Goal: Find contact information: Find contact information

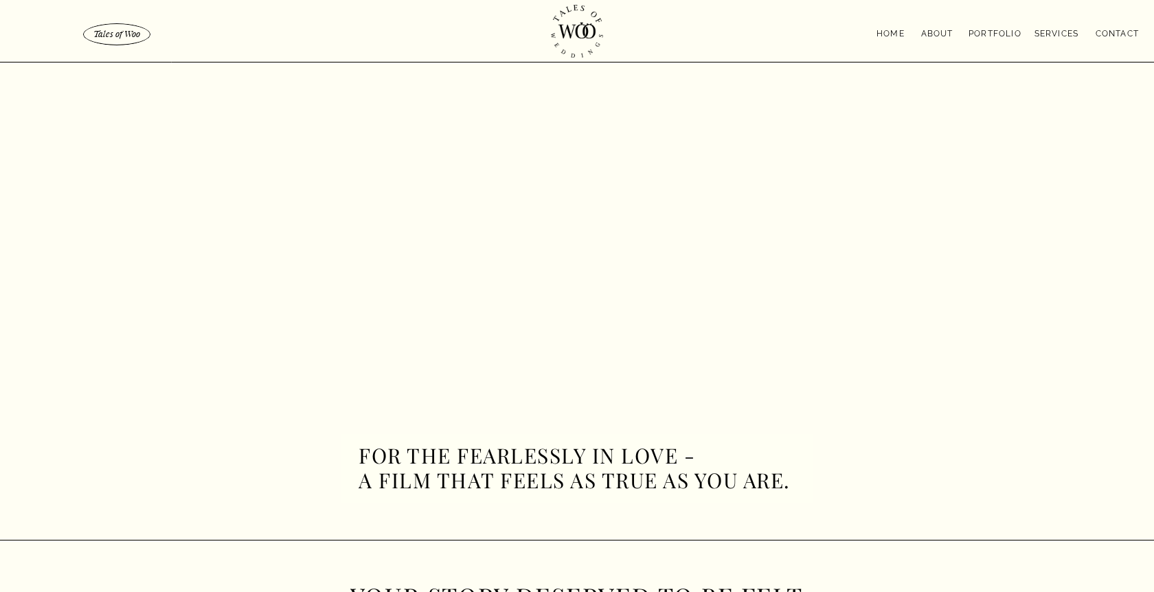
scroll to position [3517, 0]
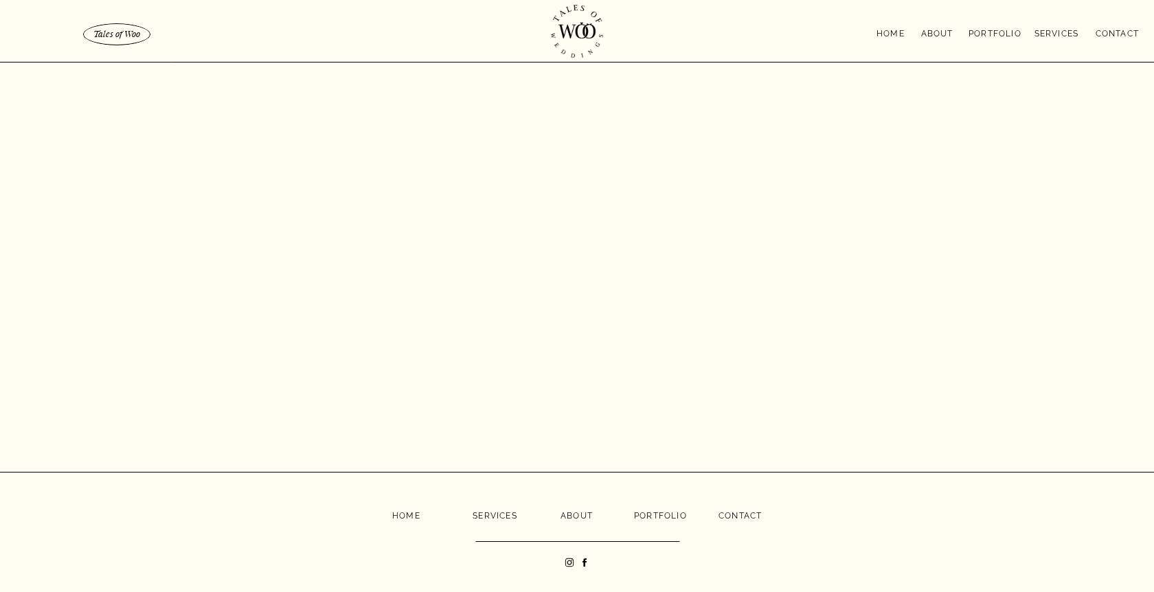
click at [584, 562] on icon at bounding box center [584, 562] width 4 height 8
click at [589, 561] on icon at bounding box center [584, 562] width 11 height 11
click at [585, 561] on icon at bounding box center [584, 562] width 4 height 8
click at [1118, 30] on nav "contact" at bounding box center [1104, 32] width 69 height 11
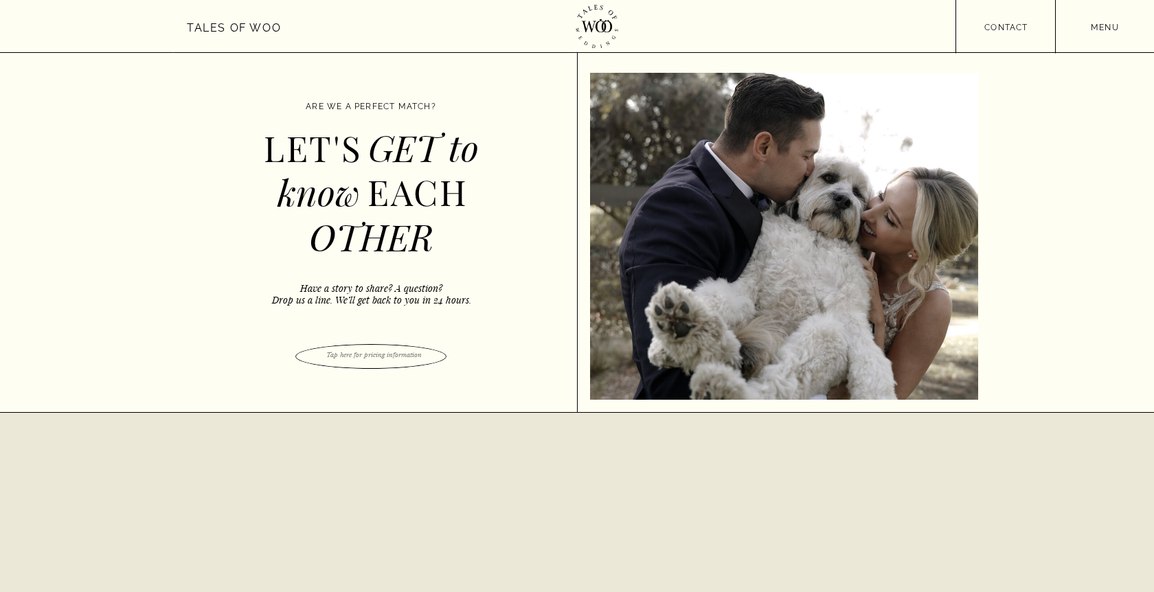
click at [395, 359] on p "Tap here for pricing information" at bounding box center [374, 355] width 128 height 10
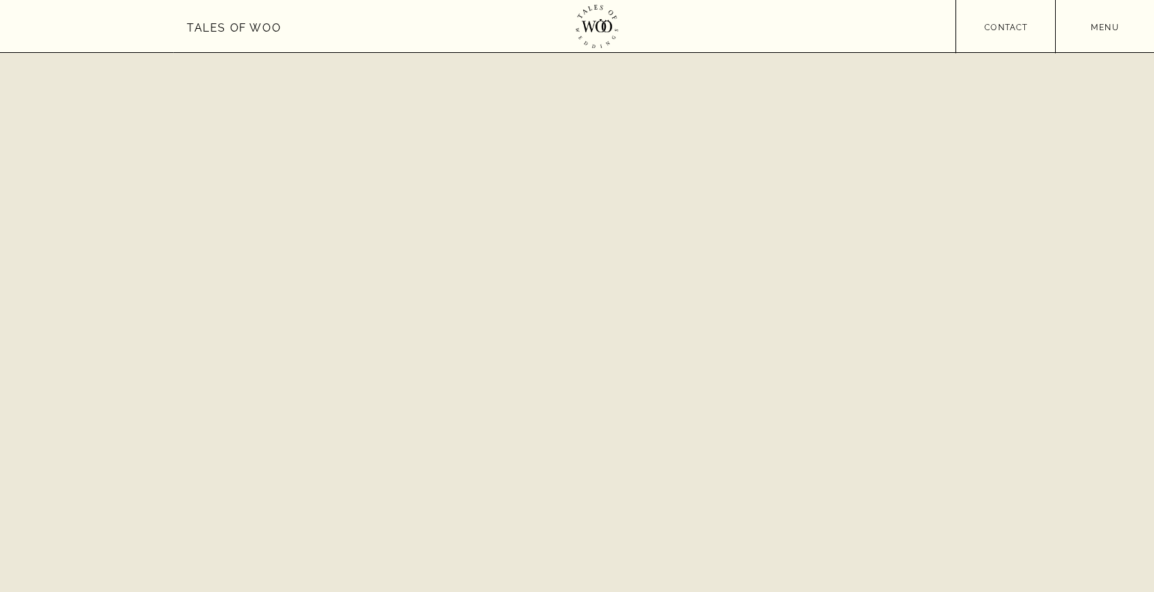
scroll to position [3392, 0]
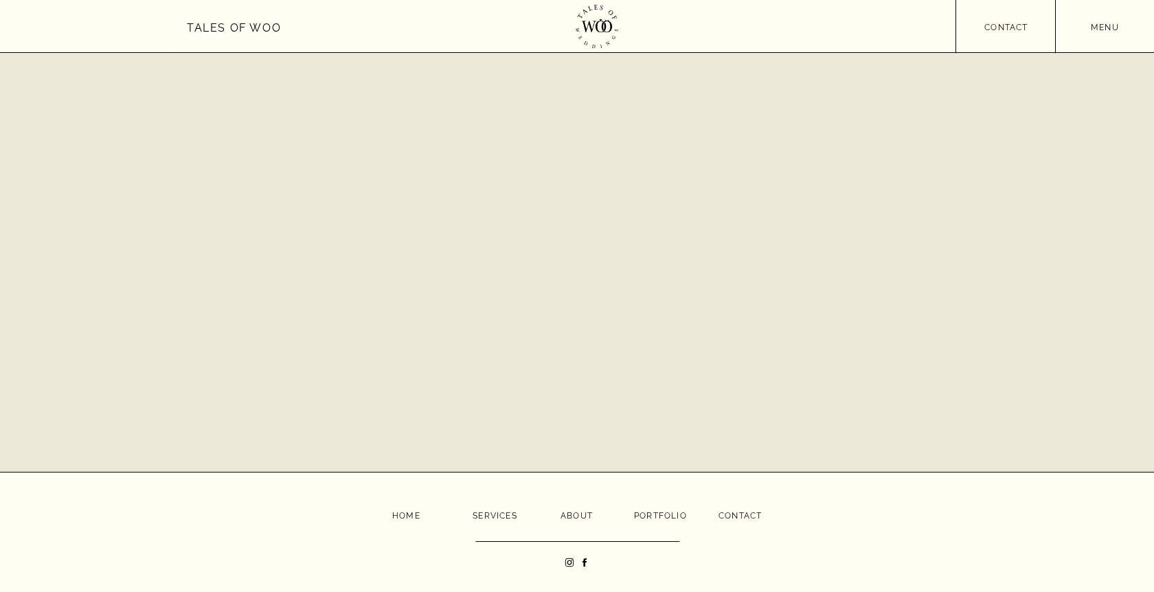
click at [568, 564] on icon at bounding box center [569, 562] width 5 height 5
